Goal: Information Seeking & Learning: Learn about a topic

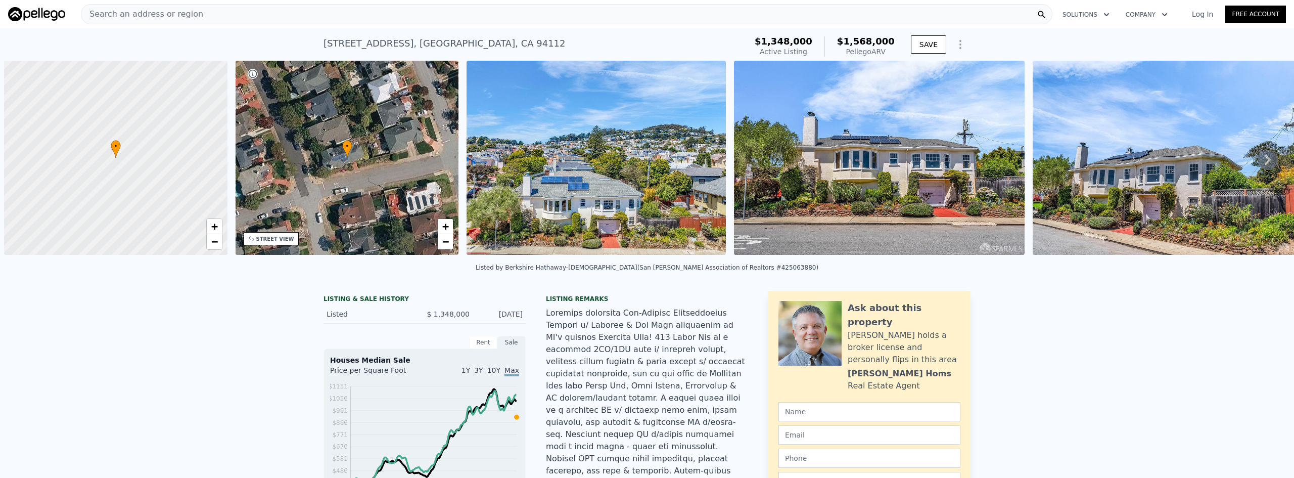
scroll to position [0, 4]
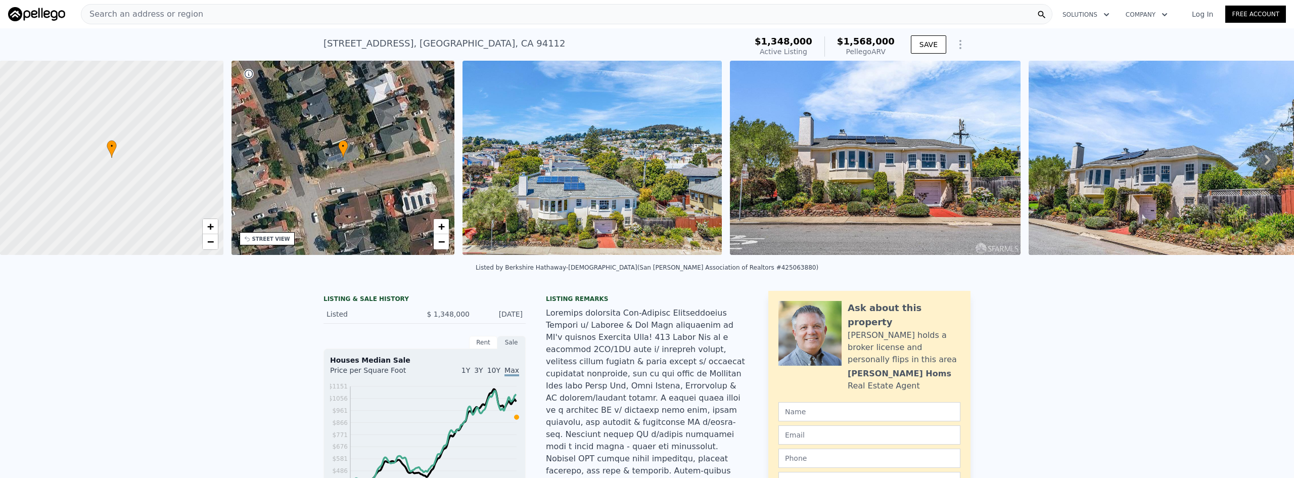
click at [249, 16] on div "Search an address or region" at bounding box center [567, 14] width 972 height 20
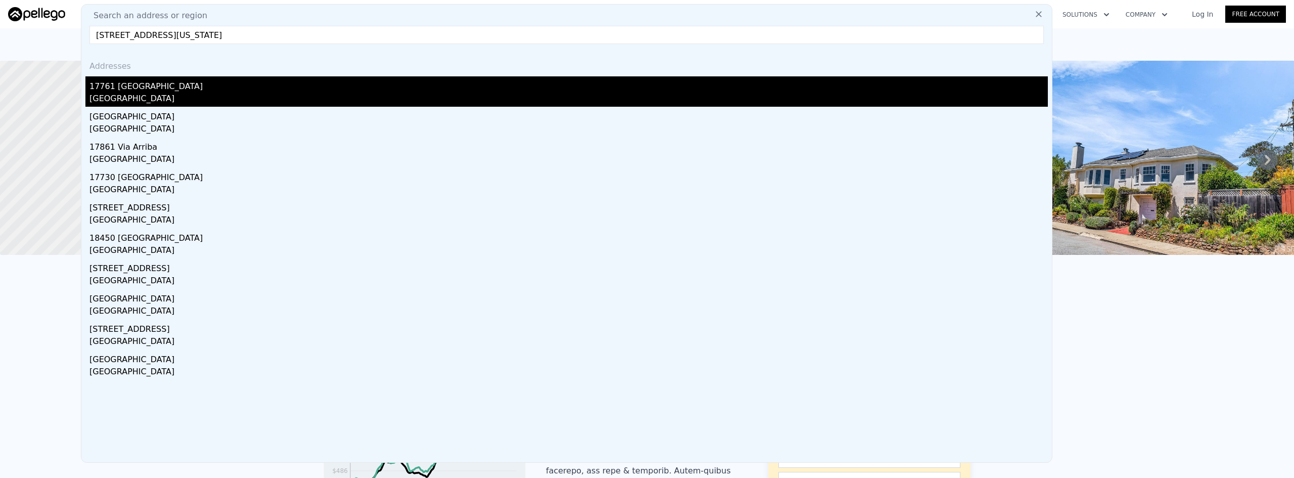
type input "[STREET_ADDRESS][US_STATE]"
click at [178, 93] on div "[GEOGRAPHIC_DATA]" at bounding box center [568, 100] width 959 height 14
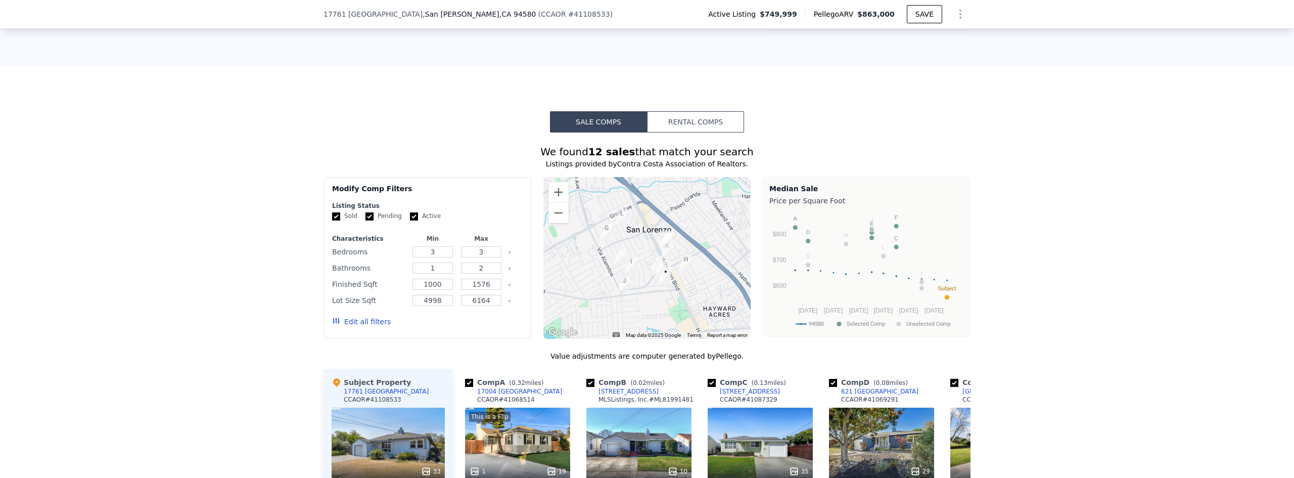
scroll to position [1008, 0]
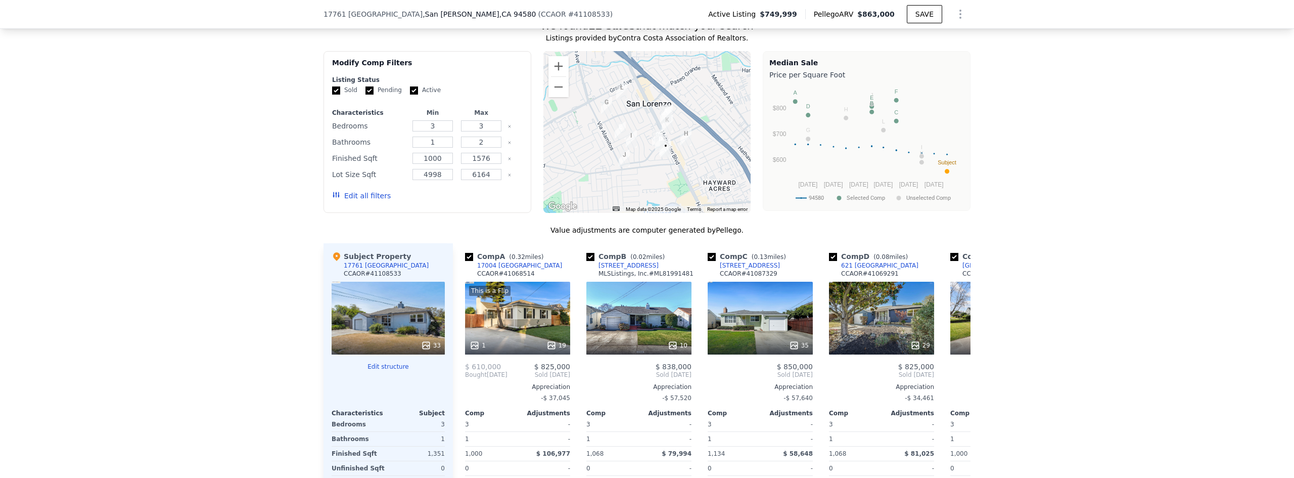
click at [379, 363] on button "Edit structure" at bounding box center [388, 367] width 113 height 8
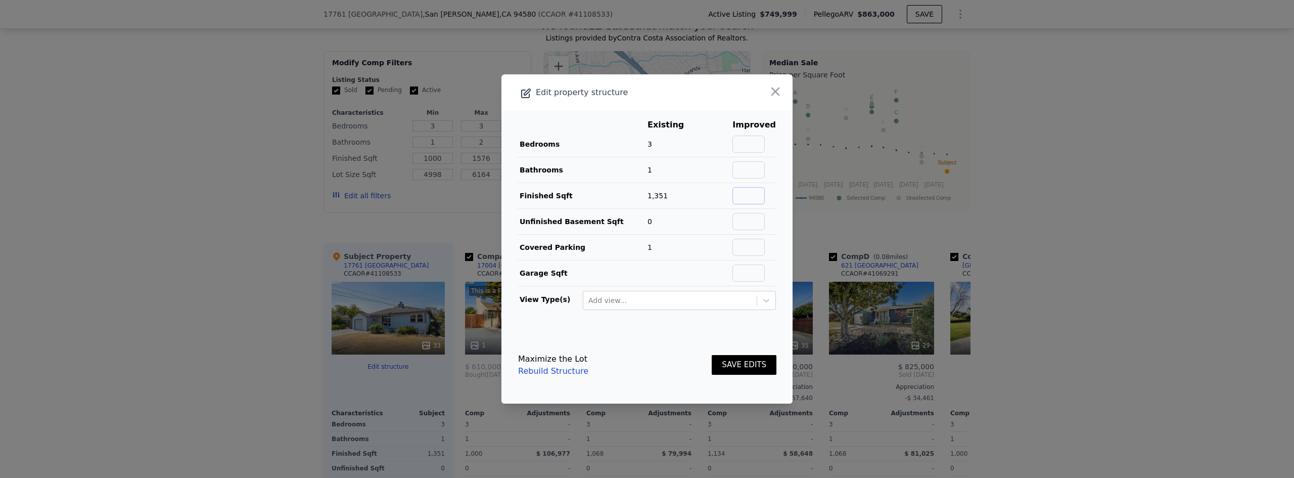
click at [743, 197] on input "text" at bounding box center [749, 195] width 32 height 17
type input "1068"
click at [746, 365] on button "SAVE EDITS" at bounding box center [744, 365] width 65 height 20
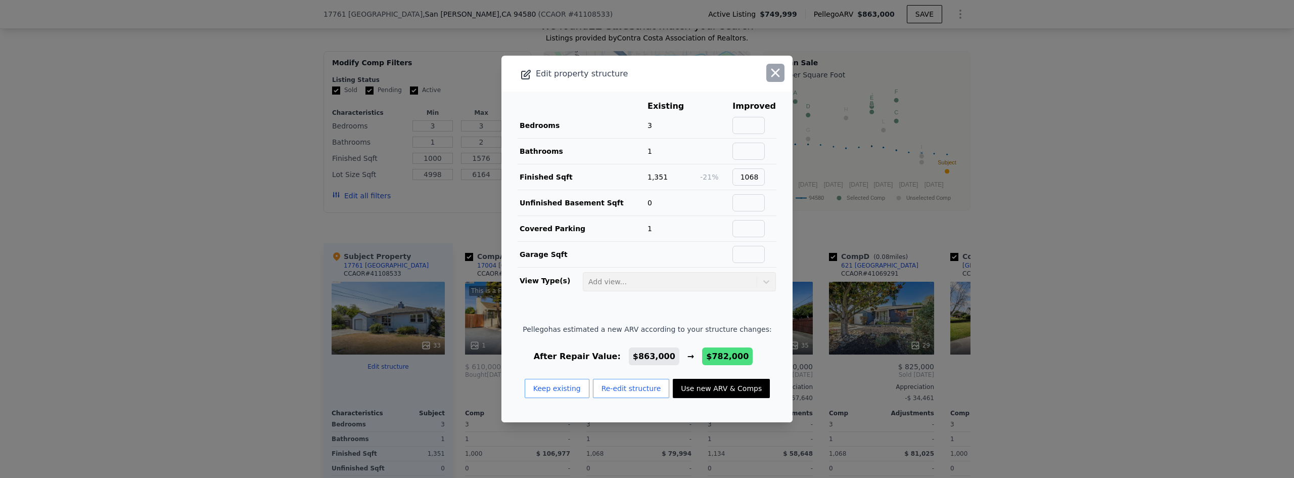
click at [769, 77] on icon "button" at bounding box center [776, 73] width 14 height 14
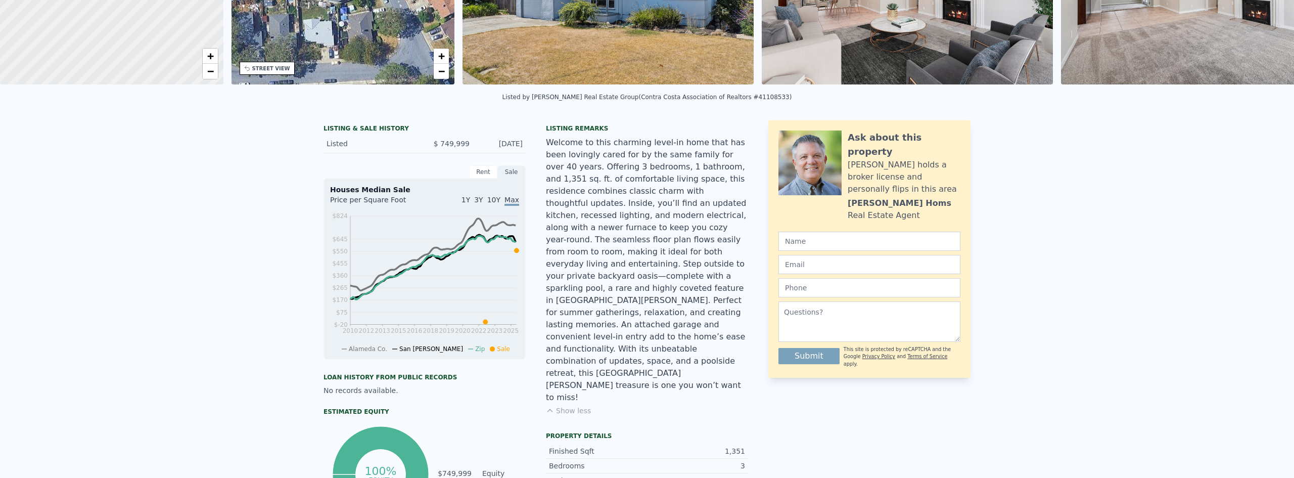
scroll to position [0, 0]
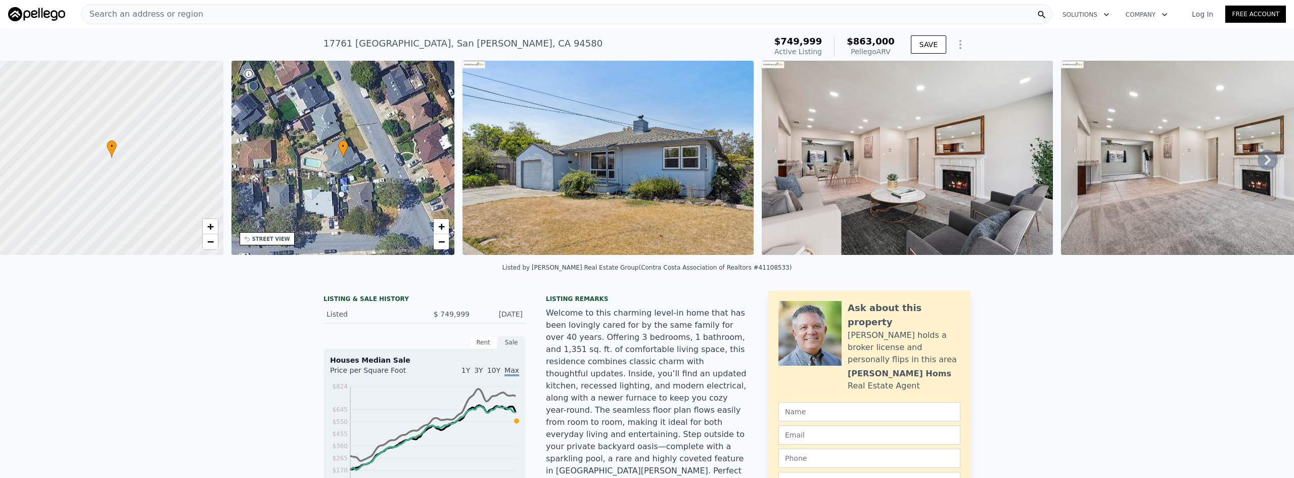
drag, startPoint x: 163, startPoint y: 331, endPoint x: 175, endPoint y: 336, distance: 13.0
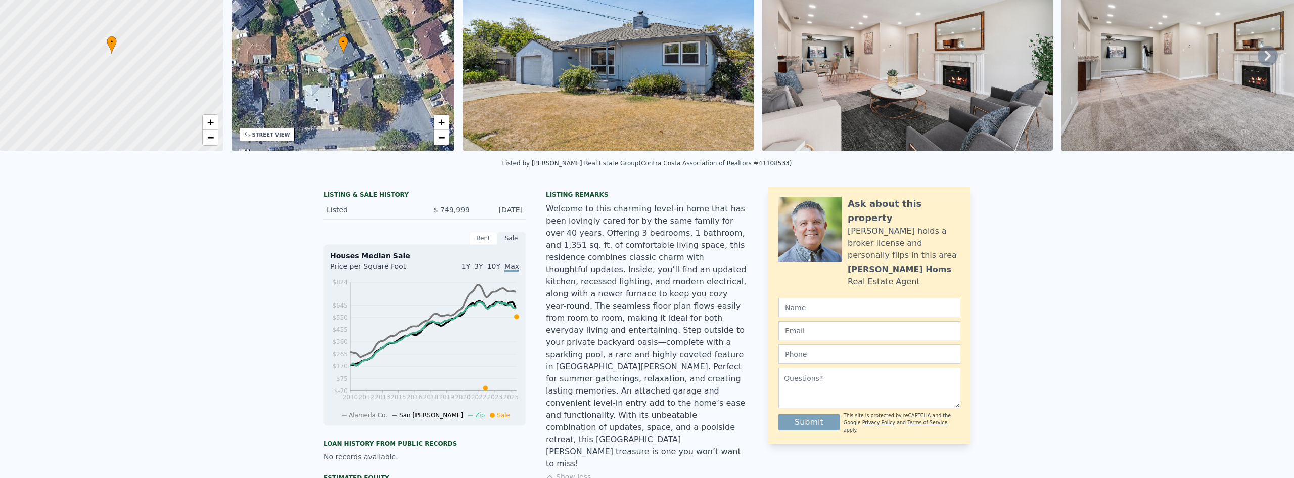
scroll to position [4, 0]
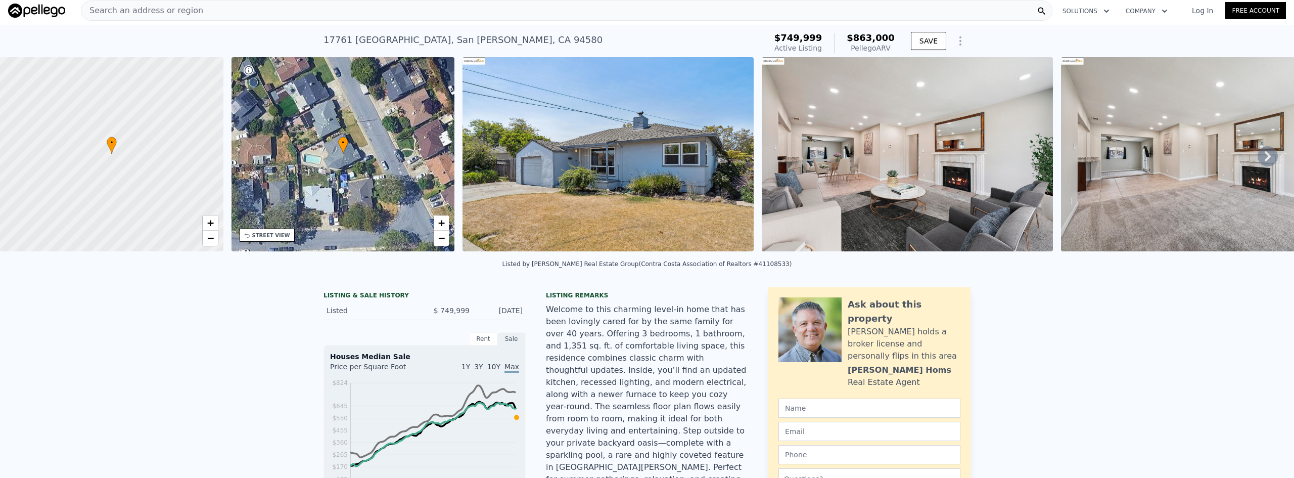
type input "2"
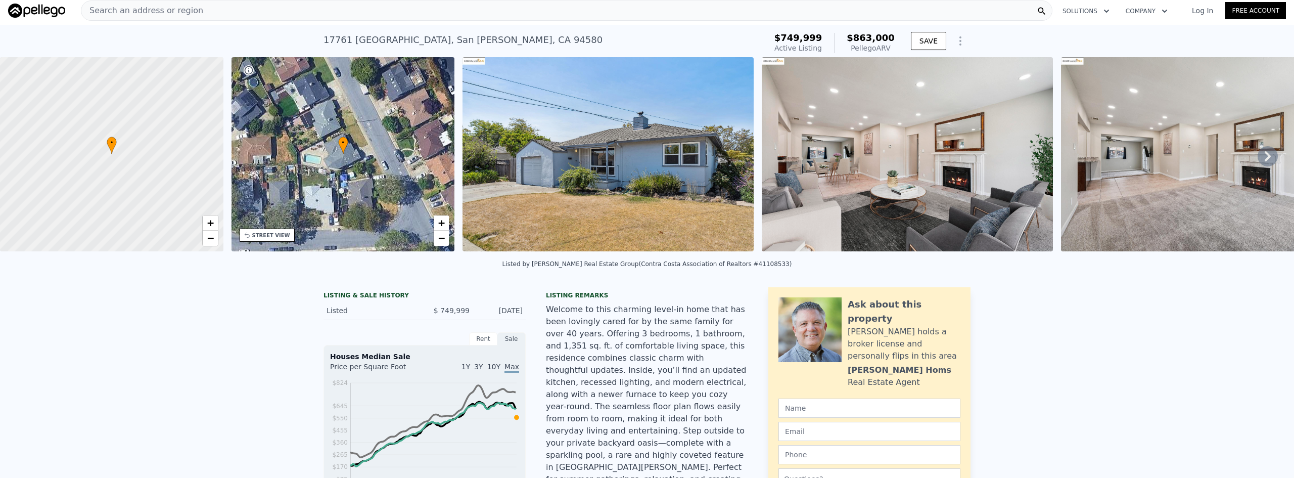
type input "4"
type input "1142"
type input "1905"
type input "2495"
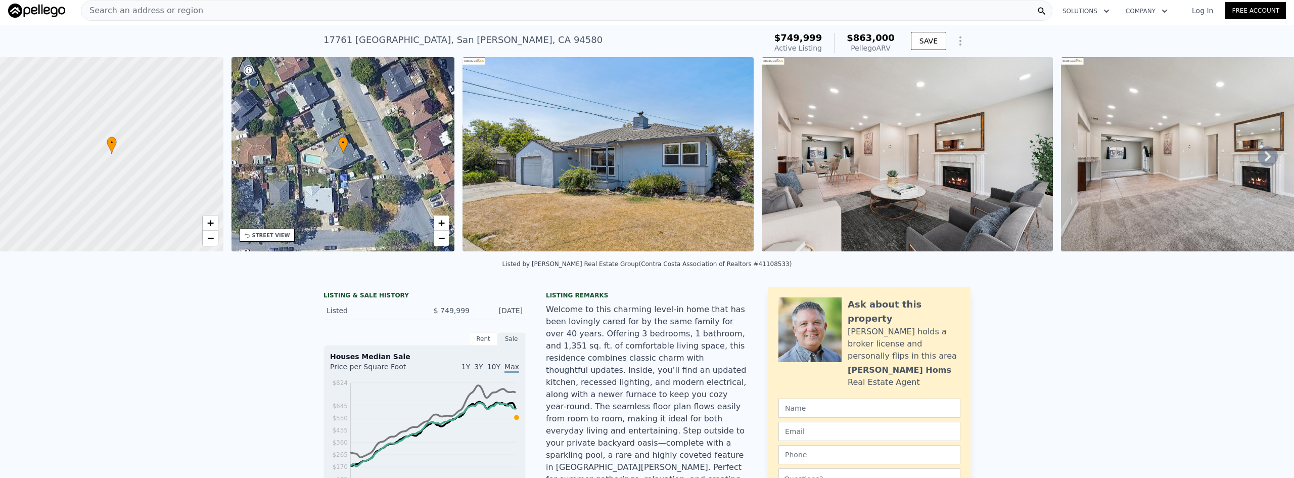
type input "4046"
type input "$ 1,568,000"
type input "8"
type input "$ 15,154"
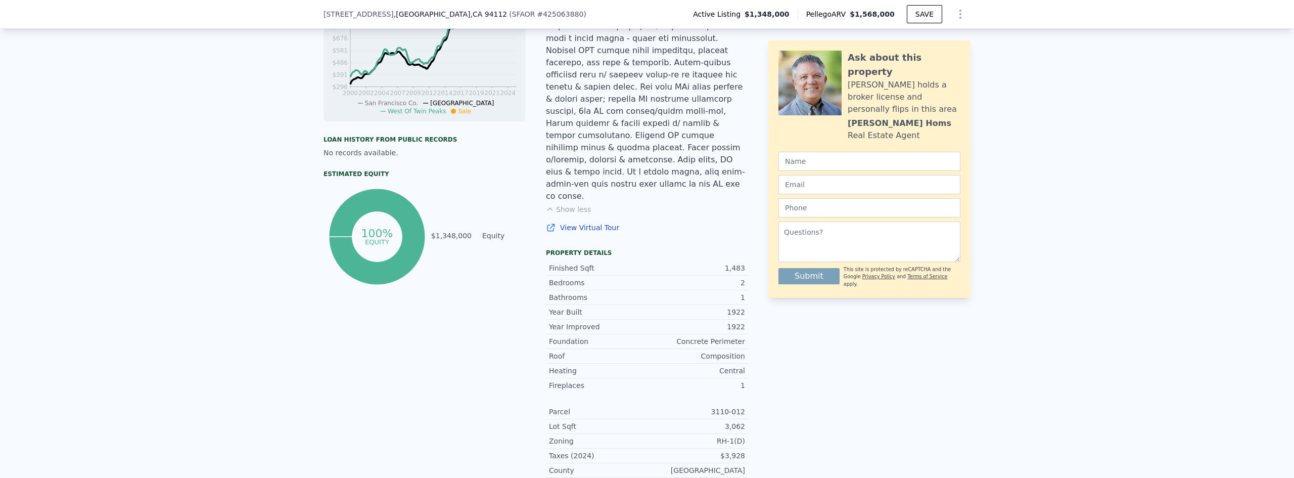
scroll to position [101, 0]
